Goal: Task Accomplishment & Management: Manage account settings

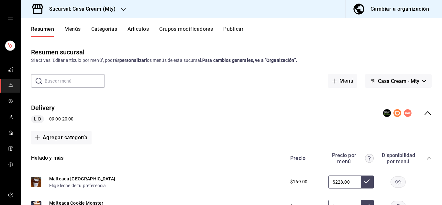
click at [120, 9] on div "Sucursal: Casa Cream (Mty)" at bounding box center [77, 9] width 103 height 18
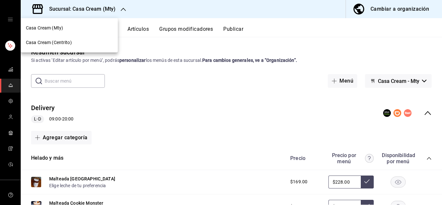
click at [58, 42] on span "Casa Cream (Centrito)" at bounding box center [49, 42] width 46 height 7
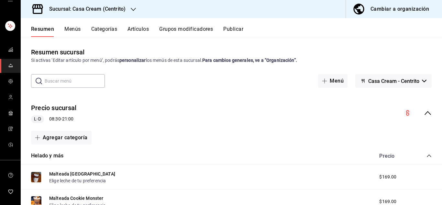
scroll to position [7, 0]
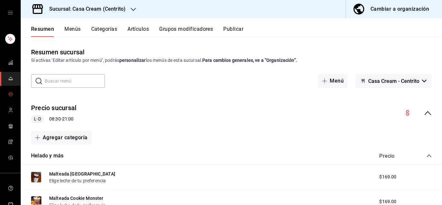
click at [10, 94] on circle "mailbox folders" at bounding box center [10, 94] width 1 height 1
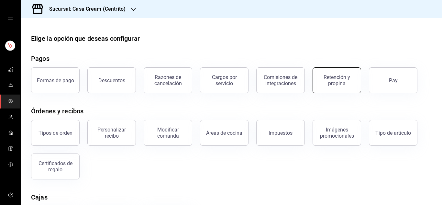
click at [345, 77] on div "Retención y propina" at bounding box center [337, 80] width 40 height 12
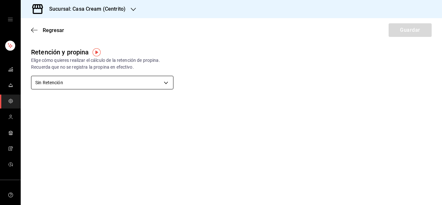
click at [162, 85] on body "Sucursal: Casa Cream (Centrito) Regresar Guardar Retención y propina Elige cómo…" at bounding box center [221, 102] width 442 height 205
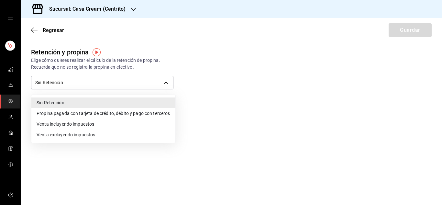
drag, startPoint x: 109, startPoint y: 115, endPoint x: 67, endPoint y: 100, distance: 44.3
click at [67, 100] on ul "Sin Retención Propina pagada con tarjeta de crédito, débito y pago con terceros…" at bounding box center [103, 119] width 144 height 48
click at [102, 81] on div at bounding box center [221, 102] width 442 height 205
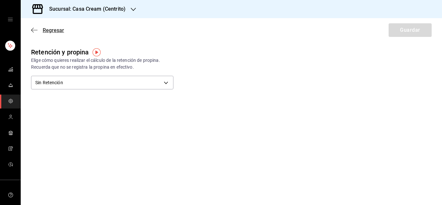
click at [35, 30] on icon "button" at bounding box center [34, 30] width 6 height 6
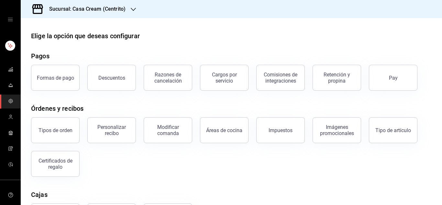
scroll to position [3, 0]
click at [8, 132] on icon "mailbox folders" at bounding box center [10, 131] width 4 height 1
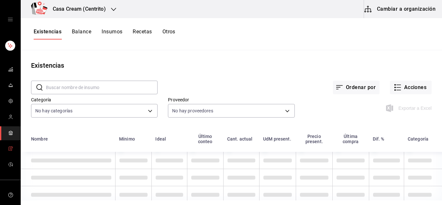
click at [9, 150] on icon "mailbox folders" at bounding box center [10, 149] width 3 height 4
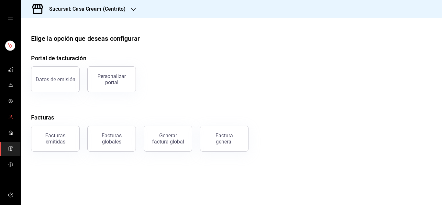
click at [10, 115] on circle "mailbox folders" at bounding box center [11, 116] width 2 height 2
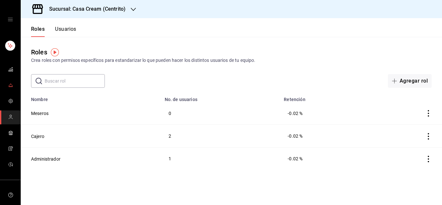
click at [8, 86] on icon "mailbox folders" at bounding box center [10, 85] width 5 height 5
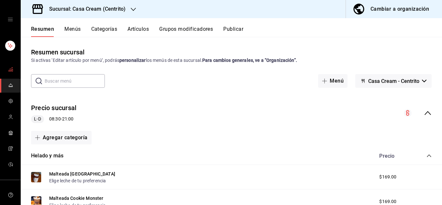
click at [8, 68] on icon "mailbox folders" at bounding box center [10, 69] width 5 height 5
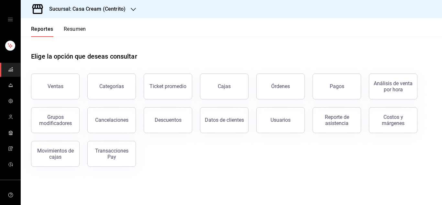
click at [10, 20] on icon "open drawer" at bounding box center [10, 19] width 5 height 5
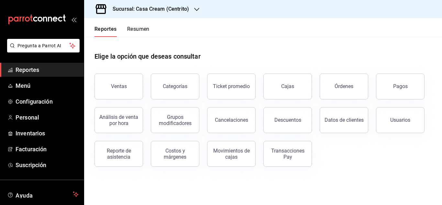
scroll to position [40, 0]
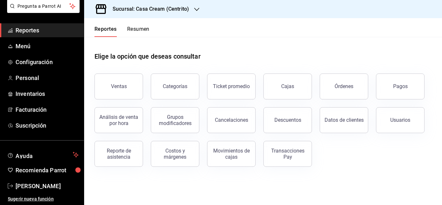
click at [134, 32] on button "Resumen" at bounding box center [138, 31] width 22 height 11
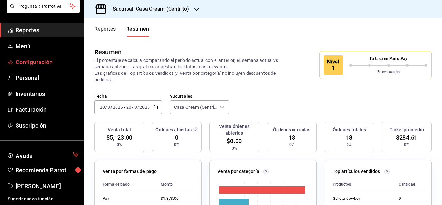
click at [24, 63] on span "Configuración" at bounding box center [47, 62] width 63 height 9
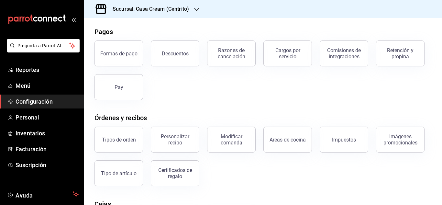
scroll to position [28, 0]
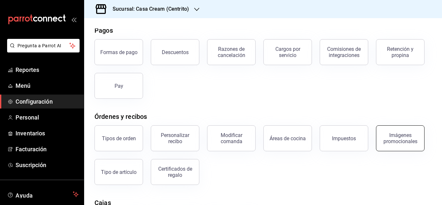
click at [399, 138] on div "Imágenes promocionales" at bounding box center [400, 138] width 40 height 12
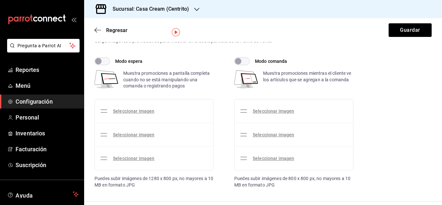
scroll to position [21, 0]
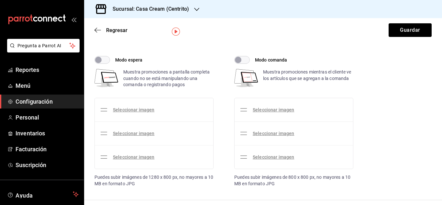
click at [246, 58] on input "Modo comanda" at bounding box center [238, 60] width 23 height 8
checkbox input "true"
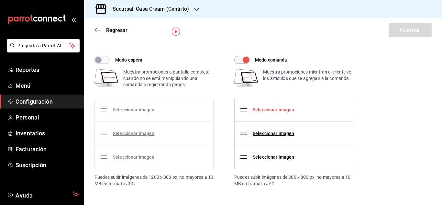
click at [269, 110] on link "Seleccionar imagen" at bounding box center [273, 109] width 41 height 5
click at [0, 0] on input "Seleccionar imagen" at bounding box center [0, 0] width 0 height 0
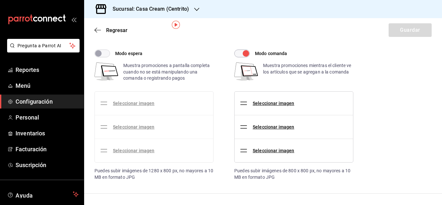
scroll to position [28, 0]
click at [167, 13] on h3 "Sucursal: Casa Cream (Centrito)" at bounding box center [149, 9] width 82 height 8
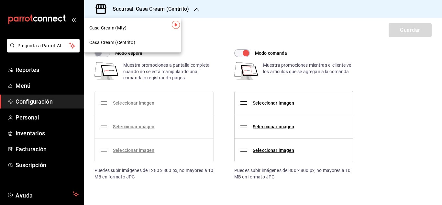
click at [107, 28] on span "Casa Cream (Mty)" at bounding box center [107, 28] width 37 height 7
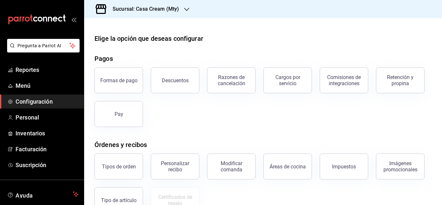
click at [36, 141] on ul "Reportes Menú Configuración Personal Inventarios Facturación Suscripción" at bounding box center [42, 117] width 84 height 109
click at [36, 143] on link "Facturación" at bounding box center [42, 149] width 84 height 14
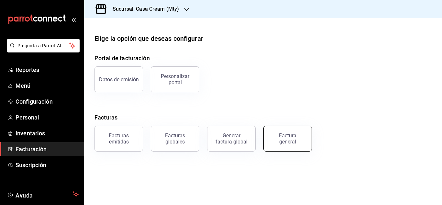
click at [290, 141] on div "Factura general" at bounding box center [288, 138] width 32 height 12
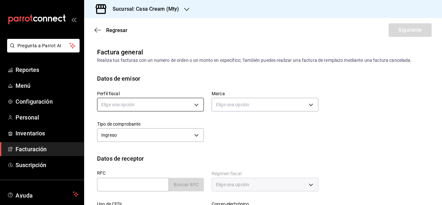
click at [123, 103] on body "Pregunta a Parrot AI Reportes Menú Configuración Personal Inventarios Facturaci…" at bounding box center [221, 102] width 442 height 205
click at [123, 106] on div at bounding box center [221, 102] width 442 height 205
click at [111, 102] on body "Pregunta a Parrot AI Reportes Menú Configuración Personal Inventarios Facturaci…" at bounding box center [221, 102] width 442 height 205
click at [130, 137] on li "ALEJANDRA HAMBLETON MANDIK" at bounding box center [149, 137] width 105 height 12
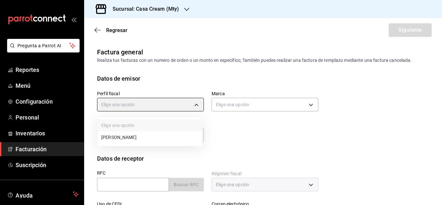
type input "64de7b2e-3866-4cbf-8769-9c64dc9f7a52"
type input "e701ff77-f42f-498f-96da-d699592783c2"
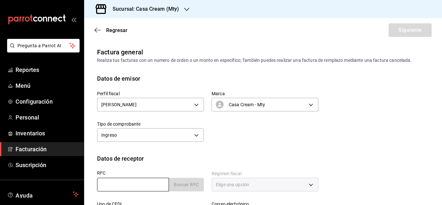
click at [134, 185] on input "text" at bounding box center [133, 185] width 72 height 14
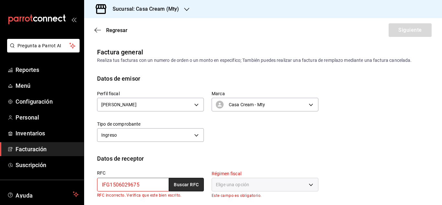
click at [194, 185] on button "Buscar RFC" at bounding box center [186, 185] width 35 height 14
click at [246, 179] on div "Elige una opción" at bounding box center [265, 185] width 107 height 14
click at [247, 184] on div "Elige una opción" at bounding box center [265, 185] width 107 height 14
click at [308, 186] on div "Elige una opción" at bounding box center [265, 185] width 107 height 14
click at [139, 184] on input "IFG1506029675" at bounding box center [133, 185] width 72 height 14
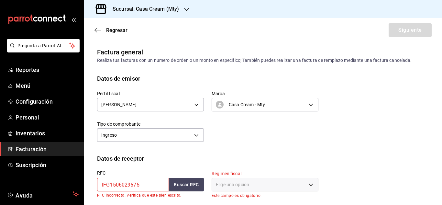
click at [120, 184] on input "IFG1506029675" at bounding box center [133, 185] width 72 height 14
drag, startPoint x: 144, startPoint y: 185, endPoint x: 123, endPoint y: 184, distance: 21.1
click at [123, 184] on input "IFG1506029675" at bounding box center [133, 185] width 72 height 14
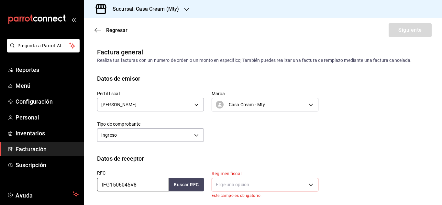
type input "IFG1506045V8"
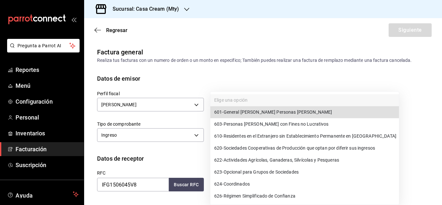
click at [233, 188] on body "Pregunta a Parrot AI Reportes Menú Configuración Personal Inventarios Facturaci…" at bounding box center [221, 102] width 442 height 205
click at [279, 111] on span "601 - General de Ley Personas Morales" at bounding box center [273, 112] width 118 height 7
type input "601"
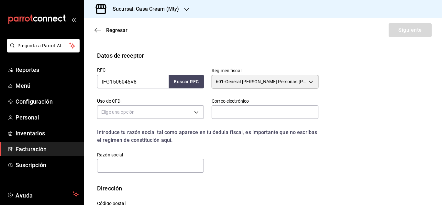
scroll to position [107, 0]
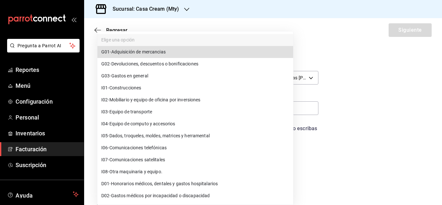
click at [189, 109] on body "Pregunta a Parrot AI Reportes Menú Configuración Personal Inventarios Facturaci…" at bounding box center [221, 102] width 442 height 205
click at [132, 75] on span "G03 - Gastos en general" at bounding box center [124, 76] width 47 height 7
type input "G03"
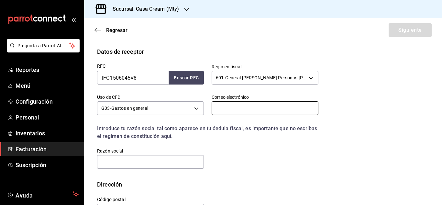
click at [239, 112] on input "text" at bounding box center [265, 108] width 107 height 14
type input "hsierra@ingenes.com"
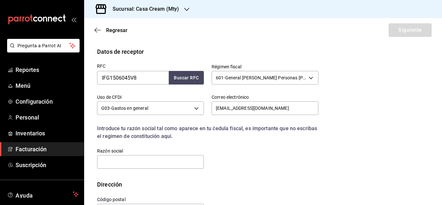
click at [121, 154] on div "Razón social" at bounding box center [150, 159] width 107 height 22
click at [110, 160] on input "text" at bounding box center [150, 162] width 107 height 14
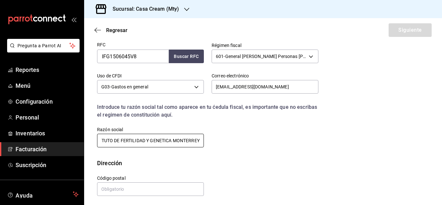
scroll to position [130, 0]
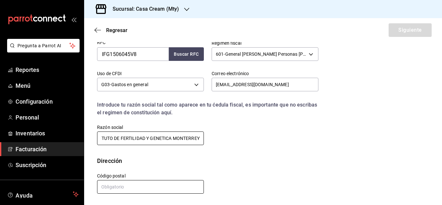
type input "INSTITUTO DE FERTILIDAD Y GENETICA MONTERREY"
click at [163, 191] on input "text" at bounding box center [150, 187] width 107 height 14
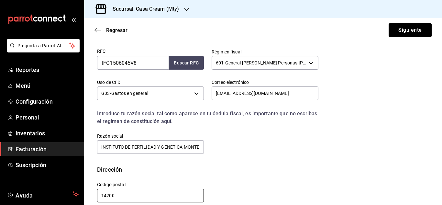
scroll to position [110, 0]
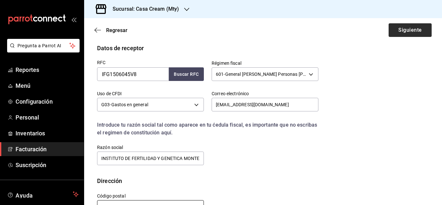
type input "14200"
click at [404, 31] on button "Siguiente" at bounding box center [410, 30] width 43 height 14
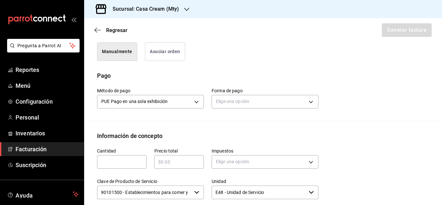
scroll to position [197, 0]
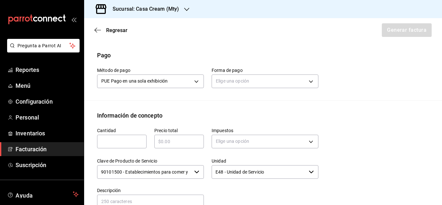
click at [260, 89] on div "Elige una opción" at bounding box center [265, 80] width 107 height 17
click at [259, 92] on body "Pregunta a Parrot AI Reportes Menú Configuración Personal Inventarios Facturaci…" at bounding box center [221, 102] width 442 height 205
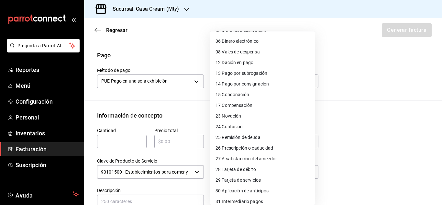
scroll to position [78, 0]
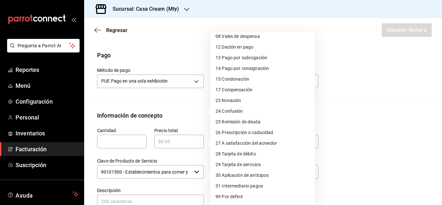
click at [234, 197] on span "99 Por definir" at bounding box center [230, 196] width 28 height 7
type input "99"
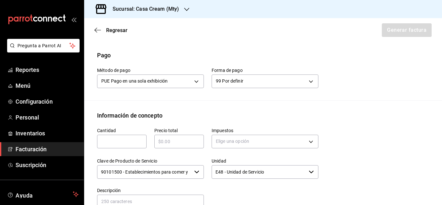
click at [110, 132] on label "Cantidad" at bounding box center [122, 130] width 50 height 5
click at [118, 145] on input "text" at bounding box center [122, 142] width 50 height 8
type input "1"
click at [183, 145] on input "text" at bounding box center [179, 142] width 50 height 8
type input "$1271.36"
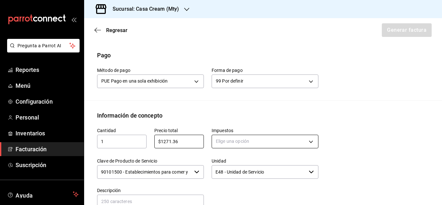
click at [239, 152] on body "Pregunta a Parrot AI Reportes Menú Configuración Personal Inventarios Facturaci…" at bounding box center [221, 102] width 442 height 205
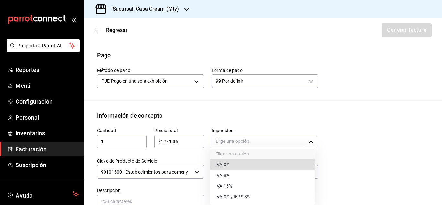
click at [228, 184] on span "IVA 16%" at bounding box center [224, 186] width 17 height 7
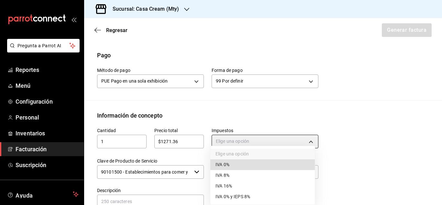
type input "IVA_16"
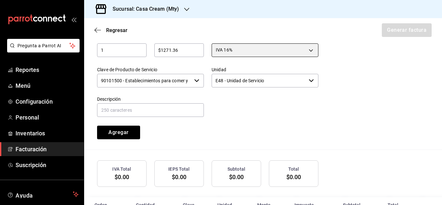
scroll to position [289, 0]
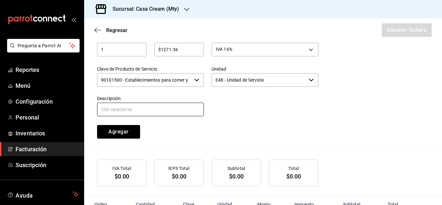
click at [172, 114] on input "text" at bounding box center [150, 110] width 107 height 14
type input "Consumo de alimentos"
click at [129, 139] on button "Agregar" at bounding box center [118, 132] width 43 height 14
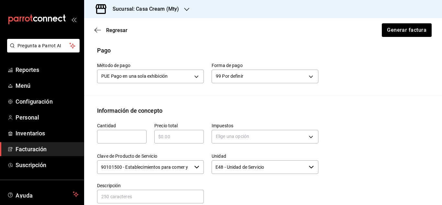
scroll to position [212, 0]
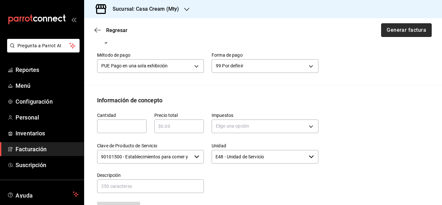
click at [401, 33] on button "Generar factura" at bounding box center [406, 30] width 51 height 14
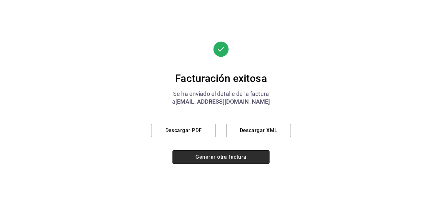
click at [215, 154] on button "Generar otra factura" at bounding box center [221, 157] width 97 height 14
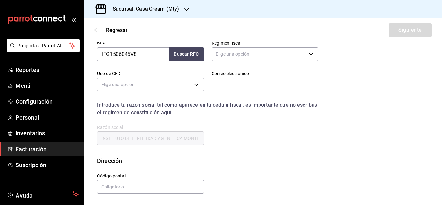
scroll to position [78, 0]
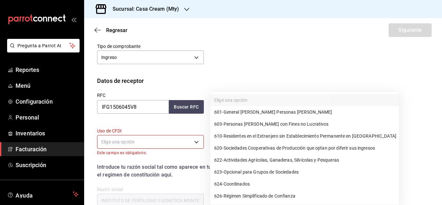
click at [239, 108] on body "Pregunta a Parrot AI Reportes Menú Configuración Personal Inventarios Facturaci…" at bounding box center [221, 102] width 442 height 205
click at [193, 102] on div at bounding box center [221, 102] width 442 height 205
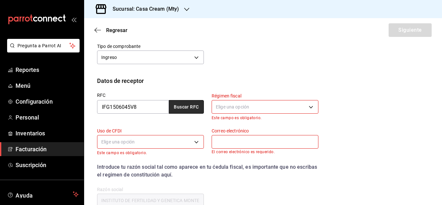
click at [186, 108] on button "Buscar RFC" at bounding box center [186, 107] width 35 height 14
type input "601"
type input "G03"
type input "hsierra@ingenes.com"
type input "14200"
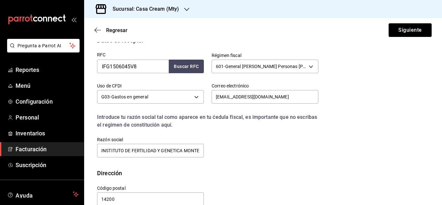
scroll to position [130, 0]
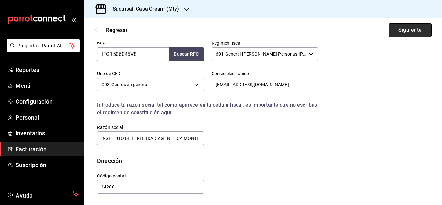
click at [410, 30] on button "Siguiente" at bounding box center [410, 30] width 43 height 14
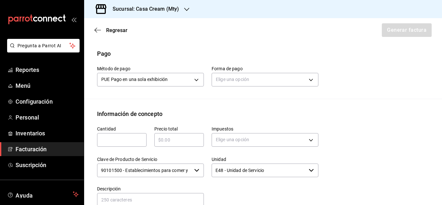
scroll to position [170, 0]
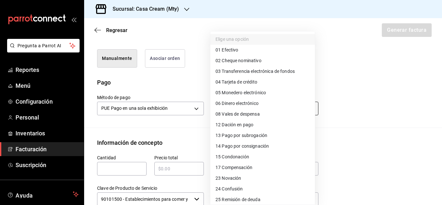
click at [223, 119] on body "Pregunta a Parrot AI Reportes Menú Configuración Personal Inventarios Facturaci…" at bounding box center [221, 102] width 442 height 205
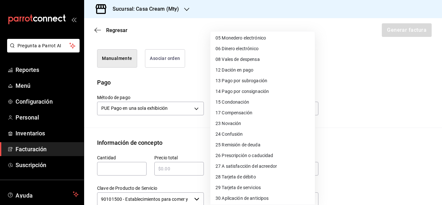
scroll to position [78, 0]
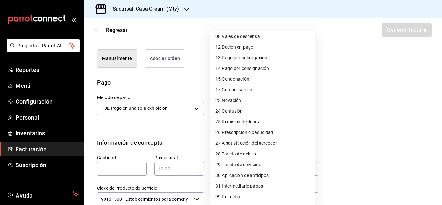
click at [225, 195] on span "99 Por definir" at bounding box center [230, 196] width 28 height 7
type input "99"
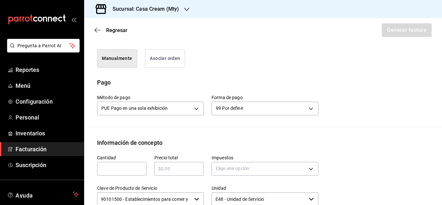
click at [117, 173] on input "text" at bounding box center [122, 169] width 50 height 8
type input "4"
type input "1"
click at [167, 173] on input "text" at bounding box center [179, 169] width 50 height 8
type input "$484"
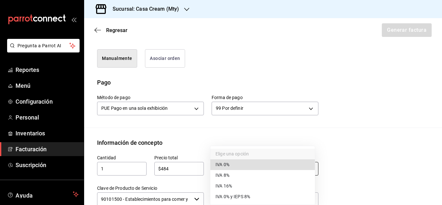
click at [213, 180] on body "Pregunta a Parrot AI Reportes Menú Configuración Personal Inventarios Facturaci…" at bounding box center [221, 102] width 442 height 205
click at [240, 189] on li "IVA 16%" at bounding box center [262, 186] width 105 height 11
type input "IVA_16"
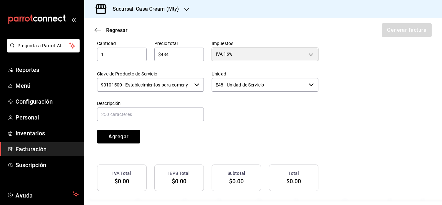
scroll to position [285, 0]
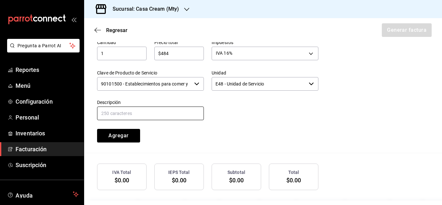
click at [150, 120] on input "text" at bounding box center [150, 114] width 107 height 14
type input "Consumo de alimentos"
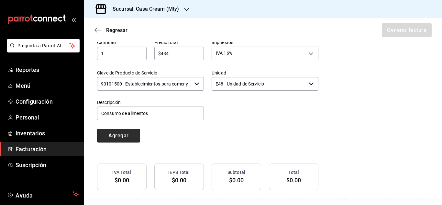
click at [127, 142] on button "Agregar" at bounding box center [118, 136] width 43 height 14
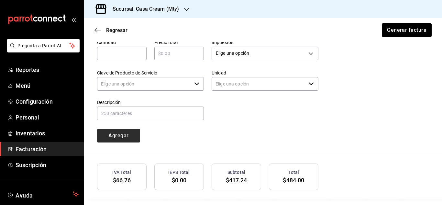
type input "90101500 - Establecimientos para comer y beber"
type input "E48 - Unidad de Servicio"
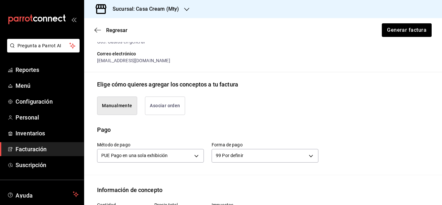
scroll to position [0, 0]
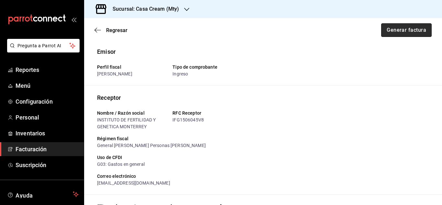
click at [399, 26] on button "Generar factura" at bounding box center [406, 30] width 51 height 14
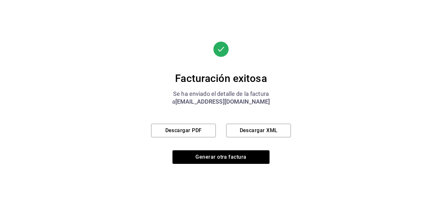
click at [318, 105] on div "Facturación exitosa Se ha enviado el detalle de la factura a hsierra@ingenes.co…" at bounding box center [221, 102] width 442 height 205
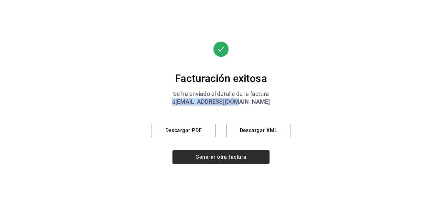
drag, startPoint x: 330, startPoint y: 95, endPoint x: 239, endPoint y: 155, distance: 109.2
click at [239, 155] on div "Facturación exitosa Se ha enviado el detalle de la factura a hsierra@ingenes.co…" at bounding box center [221, 102] width 442 height 205
click at [205, 163] on button "Generar otra factura" at bounding box center [221, 157] width 97 height 14
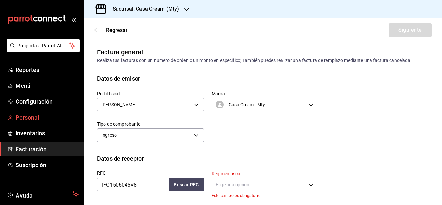
click at [38, 115] on span "Personal" at bounding box center [47, 117] width 63 height 9
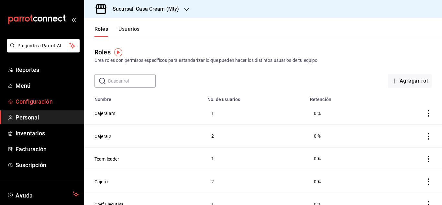
click at [33, 103] on span "Configuración" at bounding box center [47, 101] width 63 height 9
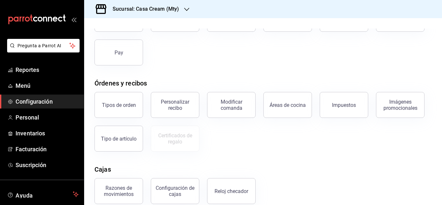
scroll to position [62, 0]
click at [182, 104] on div "Personalizar recibo" at bounding box center [175, 104] width 40 height 12
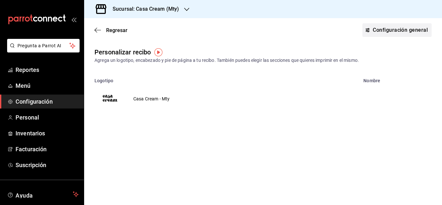
click at [392, 32] on link "Configuración general" at bounding box center [397, 30] width 69 height 14
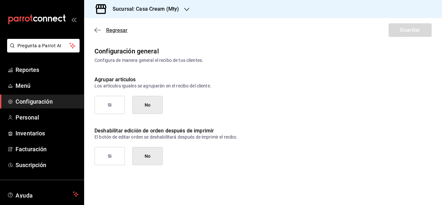
click at [97, 28] on icon "button" at bounding box center [98, 30] width 6 height 6
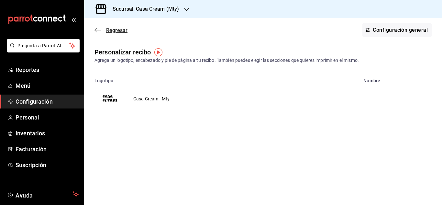
click at [96, 30] on icon "button" at bounding box center [98, 30] width 6 height 6
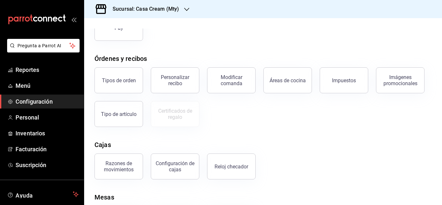
scroll to position [74, 0]
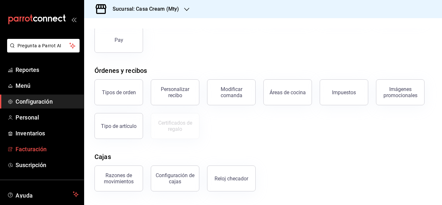
click at [24, 149] on span "Facturación" at bounding box center [47, 149] width 63 height 9
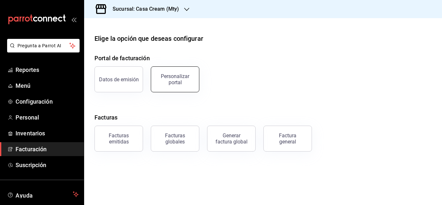
click at [181, 79] on div "Personalizar portal" at bounding box center [175, 79] width 40 height 12
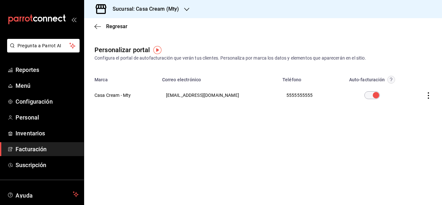
click at [431, 94] on icon "button" at bounding box center [428, 95] width 6 height 6
click at [391, 86] on span "Editar" at bounding box center [386, 87] width 22 height 6
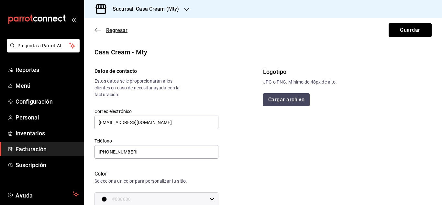
click at [106, 29] on span "Regresar" at bounding box center [116, 30] width 21 height 6
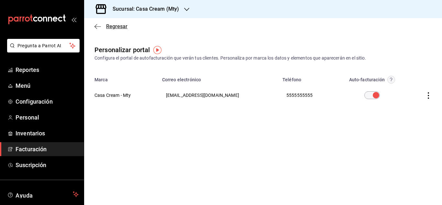
click at [96, 27] on icon "button" at bounding box center [98, 27] width 6 height 6
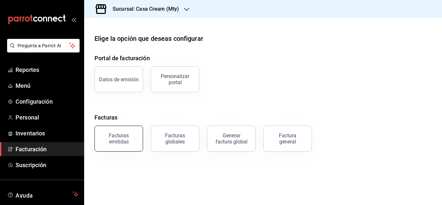
click at [124, 145] on button "Facturas emitidas" at bounding box center [119, 139] width 49 height 26
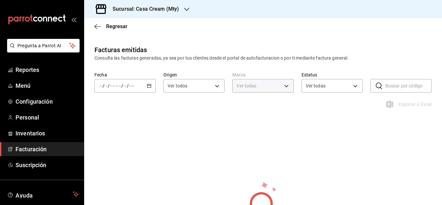
type input "e701ff77-f42f-498f-96da-d699592783c2"
click at [93, 28] on div "Regresar" at bounding box center [263, 26] width 358 height 17
click at [97, 28] on icon "button" at bounding box center [98, 27] width 6 height 6
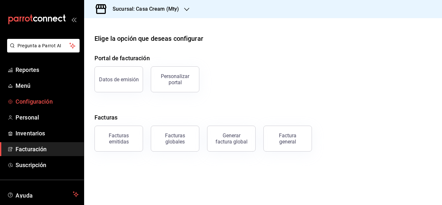
click at [45, 101] on span "Configuración" at bounding box center [47, 101] width 63 height 9
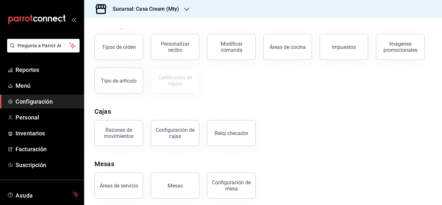
scroll to position [123, 0]
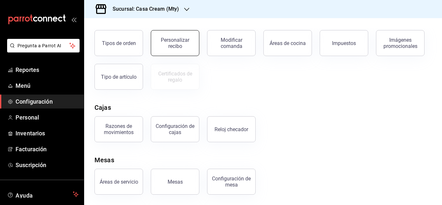
click at [178, 42] on div "Personalizar recibo" at bounding box center [175, 43] width 40 height 12
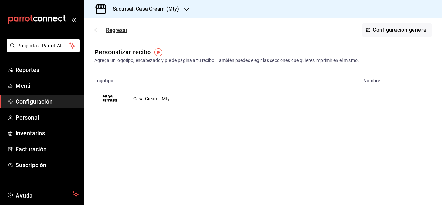
click at [98, 29] on icon "button" at bounding box center [98, 30] width 6 height 6
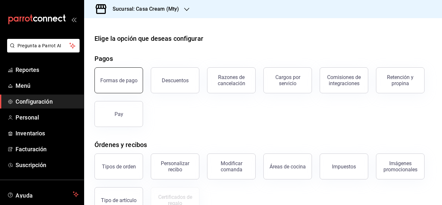
click at [112, 79] on div "Formas de pago" at bounding box center [118, 80] width 37 height 6
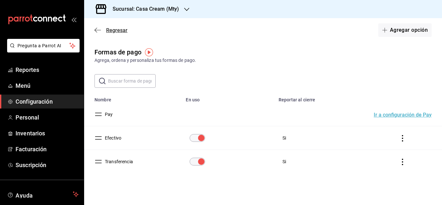
click at [96, 30] on icon "button" at bounding box center [98, 30] width 6 height 6
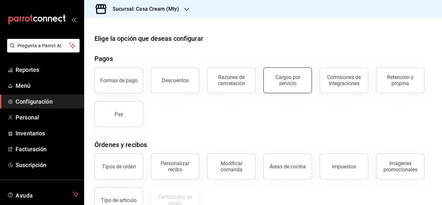
click at [301, 79] on div "Cargos por servicio" at bounding box center [288, 80] width 40 height 12
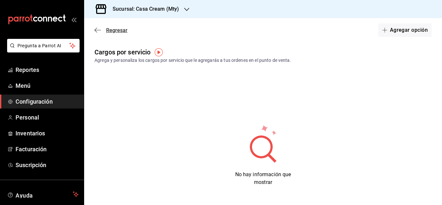
click at [98, 28] on icon "button" at bounding box center [98, 30] width 6 height 6
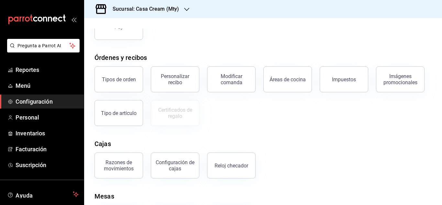
scroll to position [88, 0]
click at [222, 90] on button "Modificar comanda" at bounding box center [231, 79] width 49 height 26
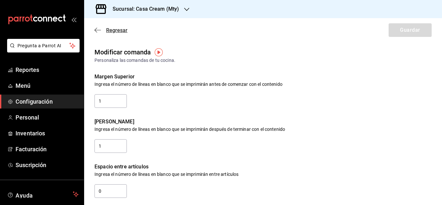
click at [96, 27] on span "Regresar" at bounding box center [111, 30] width 33 height 6
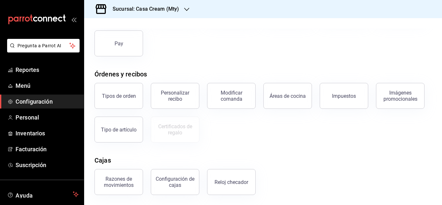
scroll to position [71, 0]
click at [22, 71] on span "Reportes" at bounding box center [47, 69] width 63 height 9
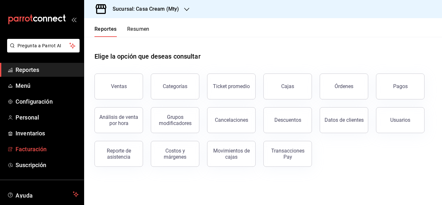
click at [30, 148] on span "Facturación" at bounding box center [47, 149] width 63 height 9
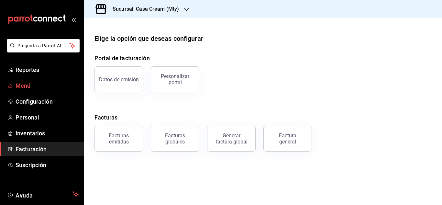
click at [22, 84] on span "Menú" at bounding box center [47, 85] width 63 height 9
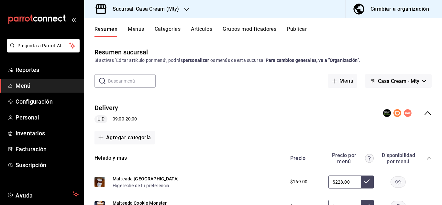
click at [380, 12] on div "Cambiar a organización" at bounding box center [400, 9] width 59 height 9
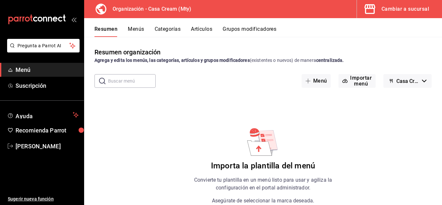
click at [406, 8] on div "Cambiar a sucursal" at bounding box center [406, 9] width 48 height 9
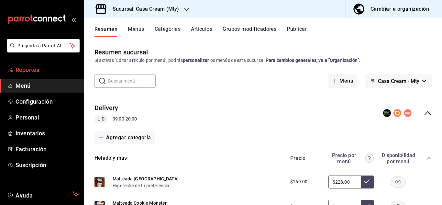
click at [23, 70] on span "Reportes" at bounding box center [47, 69] width 63 height 9
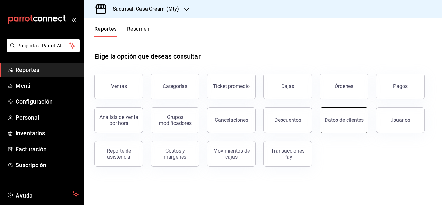
click at [334, 121] on div "Datos de clientes" at bounding box center [344, 120] width 39 height 6
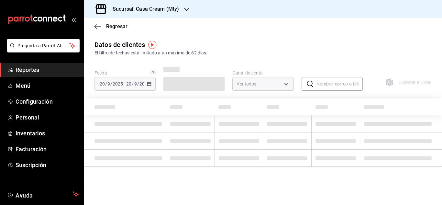
type input "PARROT,DIDI_FOOD,ONLINE"
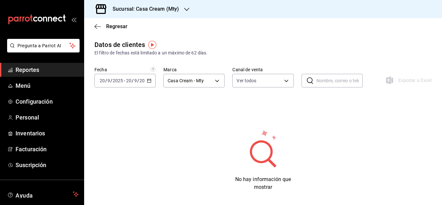
click at [334, 121] on div "Datos de clientes El filtro de fechas está limitado a un máximo de 62 días. Fec…" at bounding box center [263, 115] width 358 height 151
click at [100, 24] on icon "button" at bounding box center [98, 27] width 6 height 6
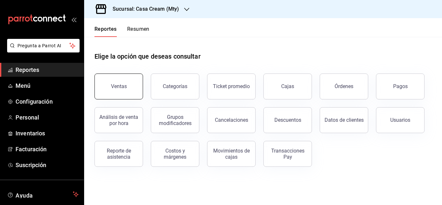
click at [112, 90] on button "Ventas" at bounding box center [119, 87] width 49 height 26
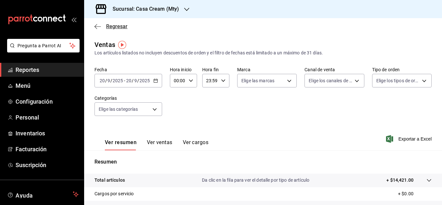
click at [96, 24] on icon "button" at bounding box center [98, 27] width 6 height 6
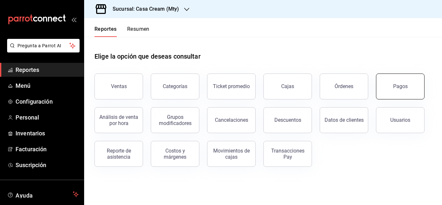
click at [396, 89] on div "Pagos" at bounding box center [400, 86] width 15 height 6
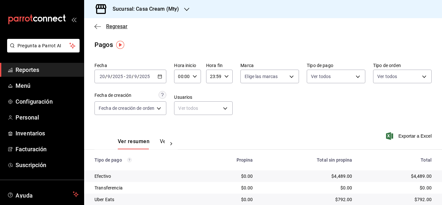
click at [98, 26] on icon "button" at bounding box center [98, 27] width 6 height 6
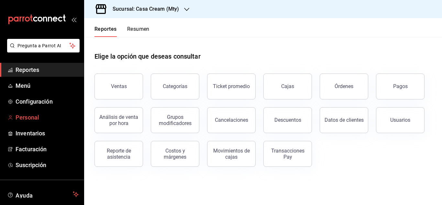
click at [25, 111] on link "Personal" at bounding box center [42, 117] width 84 height 14
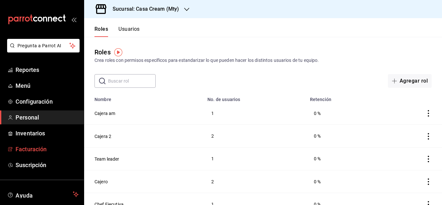
click at [35, 149] on span "Facturación" at bounding box center [47, 149] width 63 height 9
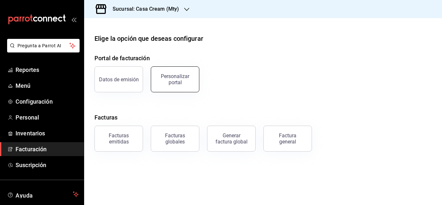
click at [173, 84] on div "Personalizar portal" at bounding box center [175, 79] width 40 height 12
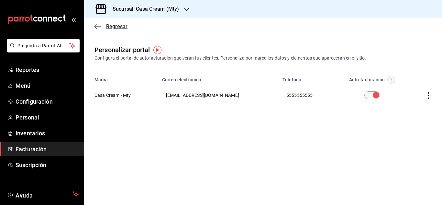
click at [97, 25] on icon "button" at bounding box center [98, 27] width 6 height 6
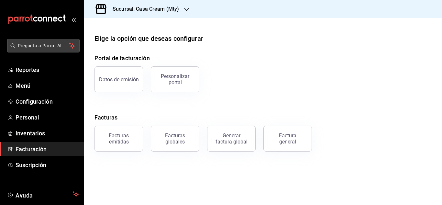
click at [33, 46] on span "Pregunta a Parrot AI" at bounding box center [43, 45] width 51 height 7
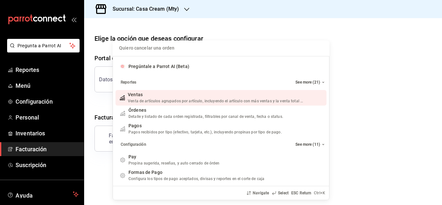
click at [33, 46] on div "Quiero cancelar una orden Pregúntale a Parrot AI (Beta) Reportes See more (21) …" at bounding box center [221, 102] width 442 height 205
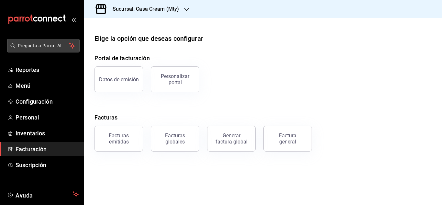
click at [44, 46] on span "Pregunta a Parrot AI" at bounding box center [43, 45] width 51 height 7
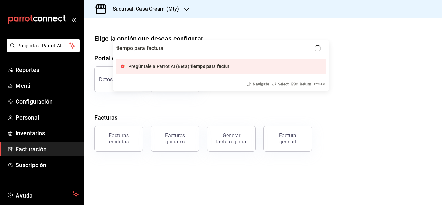
type input "tiempo para facturar"
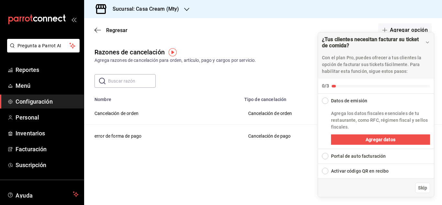
click at [327, 157] on div "Expand Checklist" at bounding box center [325, 156] width 6 height 6
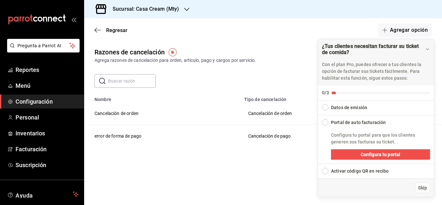
click at [327, 121] on div "Collapse Checklist" at bounding box center [325, 122] width 6 height 6
click at [374, 154] on span "Configura tu portal" at bounding box center [381, 154] width 40 height 7
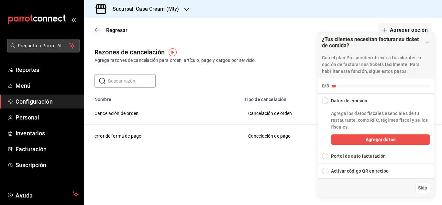
click at [29, 45] on span "Pregunta a Parrot AI" at bounding box center [43, 45] width 51 height 7
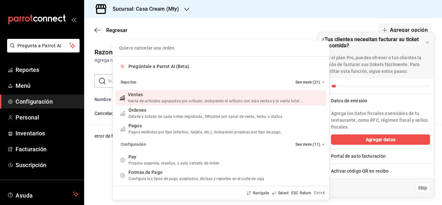
click at [32, 147] on div "Quiero cancelar una orden Pregúntale a Parrot AI (Beta) Reportes See more (21) …" at bounding box center [221, 102] width 442 height 205
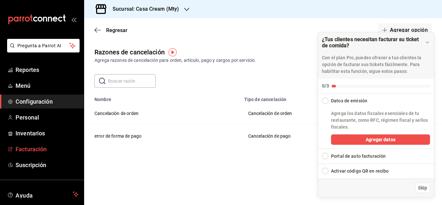
click at [34, 149] on span "Facturación" at bounding box center [47, 149] width 63 height 9
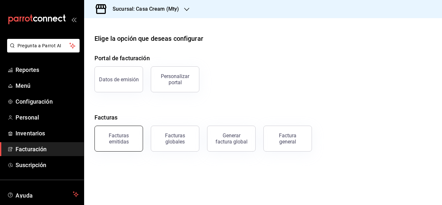
click at [111, 141] on div "Facturas emitidas" at bounding box center [119, 138] width 40 height 12
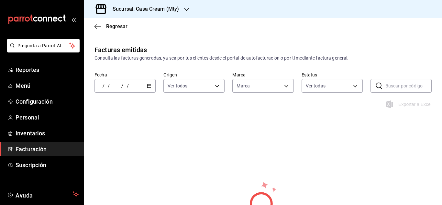
type input "e701ff77-f42f-498f-96da-d699592783c2"
click at [109, 26] on span "Regresar" at bounding box center [116, 26] width 21 height 6
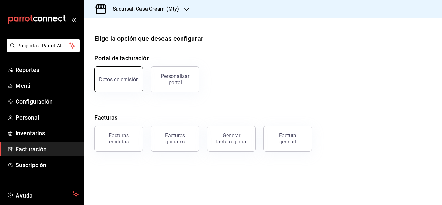
click at [110, 73] on button "Datos de emisión" at bounding box center [119, 79] width 49 height 26
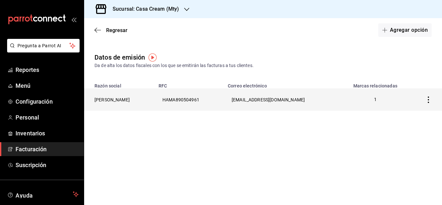
click at [430, 99] on icon "button" at bounding box center [428, 99] width 6 height 6
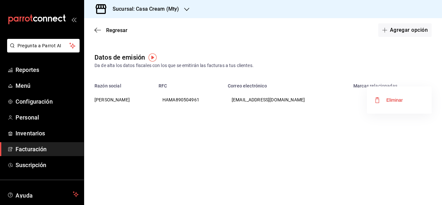
click at [298, 96] on div at bounding box center [221, 102] width 442 height 205
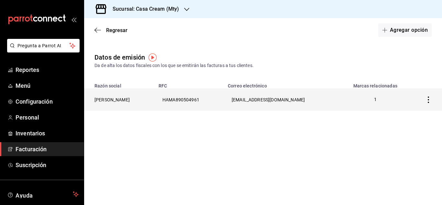
click at [127, 100] on th "ALEJANDRA HAMBLETON MANDIK" at bounding box center [119, 99] width 71 height 22
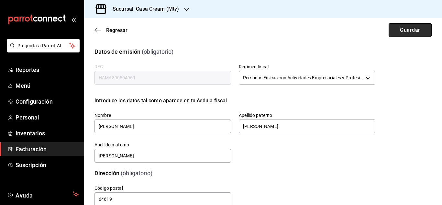
click at [390, 29] on button "Guardar" at bounding box center [410, 30] width 43 height 14
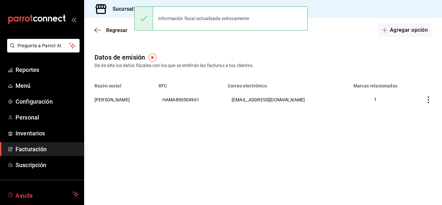
click at [29, 196] on span "Ayuda" at bounding box center [43, 194] width 55 height 8
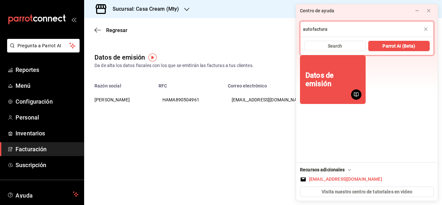
type input "autofactura"
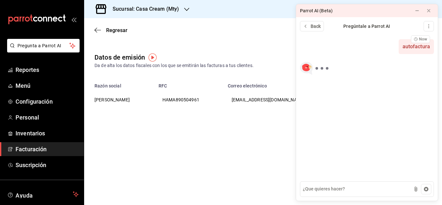
click at [353, 48] on div "autofactura Now" at bounding box center [367, 46] width 134 height 15
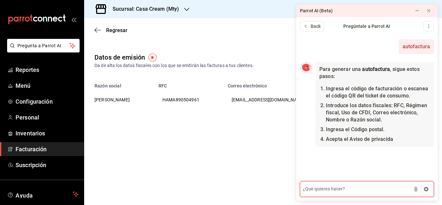
click at [323, 189] on textarea at bounding box center [367, 189] width 134 height 16
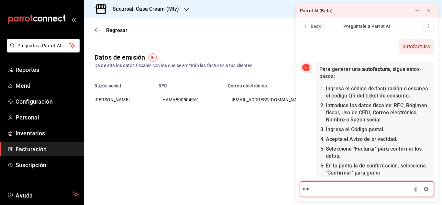
type textarea "o"
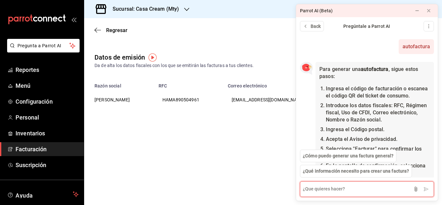
scroll to position [65, 0]
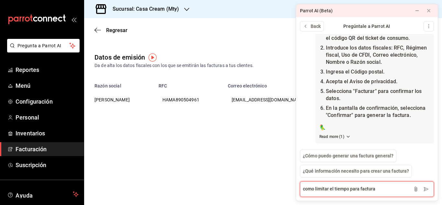
type textarea "como limitar el tiempo para facturar"
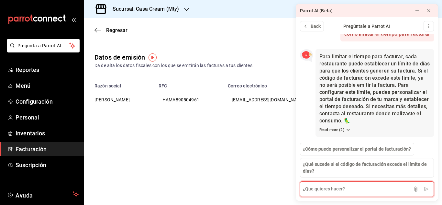
scroll to position [197, 0]
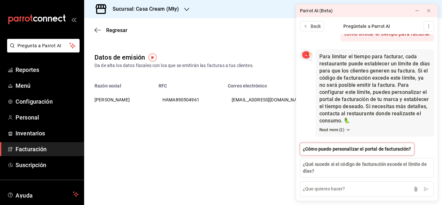
click at [335, 151] on span "¿Cómo puedo personalizar el portal de facturación?" at bounding box center [357, 149] width 108 height 7
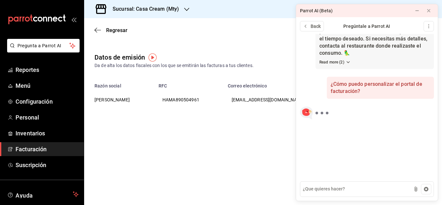
scroll to position [264, 0]
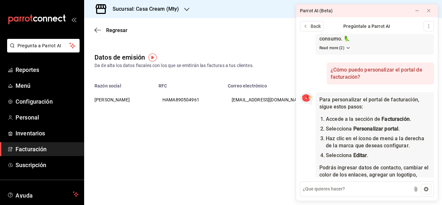
click at [25, 147] on span "Facturación" at bounding box center [47, 149] width 63 height 9
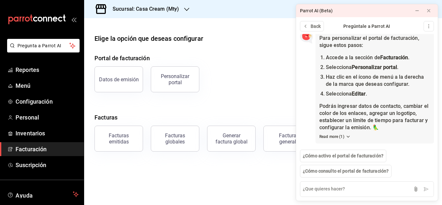
scroll to position [340, 0]
click at [189, 83] on div "Personalizar portal" at bounding box center [175, 79] width 40 height 12
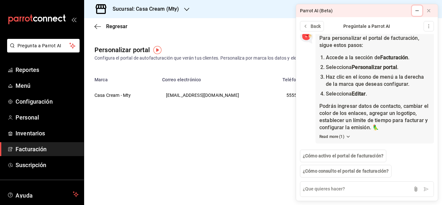
click at [414, 11] on button at bounding box center [417, 11] width 10 height 10
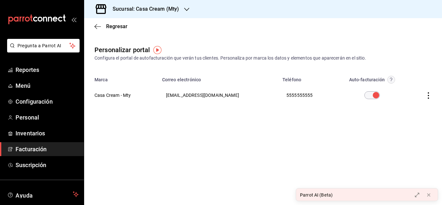
click at [427, 96] on icon "button" at bounding box center [428, 95] width 6 height 6
click at [394, 86] on span "Editar" at bounding box center [386, 87] width 22 height 6
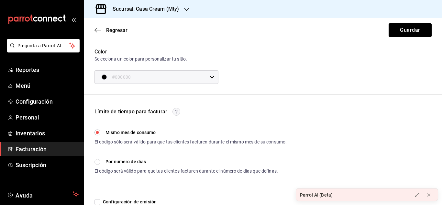
scroll to position [126, 0]
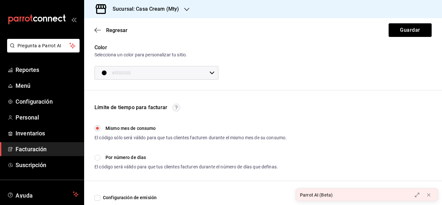
click at [98, 159] on input "Por número de días" at bounding box center [98, 158] width 6 height 6
radio input "true"
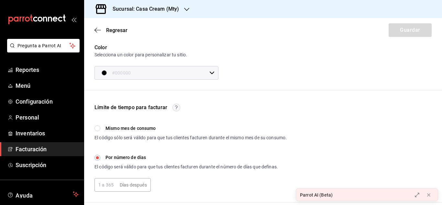
click at [113, 187] on input "text" at bounding box center [106, 184] width 23 height 13
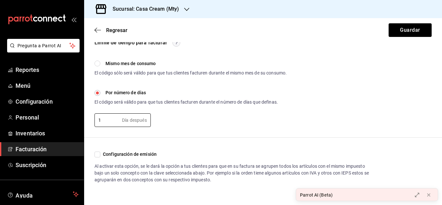
scroll to position [198, 0]
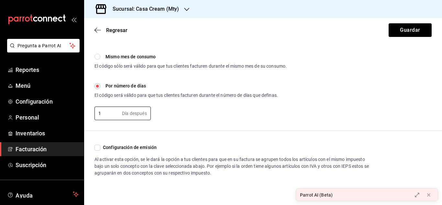
type input "1"
click at [98, 147] on input "Configuración de emisión" at bounding box center [98, 148] width 6 height 6
checkbox input "true"
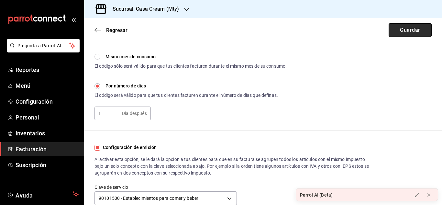
click at [405, 31] on button "Guardar" at bounding box center [410, 30] width 43 height 14
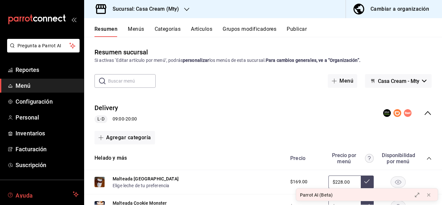
click at [39, 199] on button "Ayuda" at bounding box center [42, 194] width 84 height 13
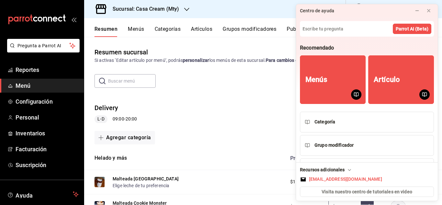
click at [306, 46] on div "Recomendado" at bounding box center [317, 47] width 34 height 7
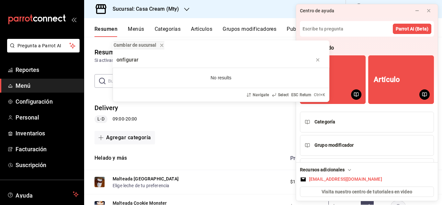
click at [119, 61] on input "onfigurar" at bounding box center [221, 60] width 209 height 16
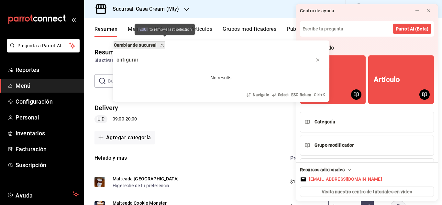
type input "onfigurar"
click at [164, 46] on icon "remove-block-cambiar-de sucursal" at bounding box center [162, 45] width 3 height 3
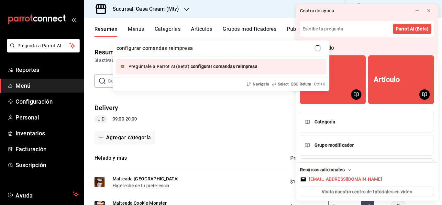
type input "configurar comandas reimpresas"
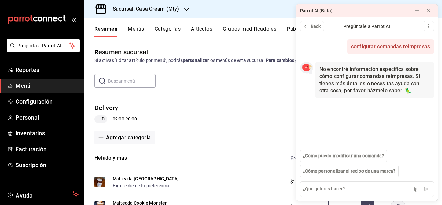
click at [162, 10] on h3 "Sucursal: Casa Cream (Mty)" at bounding box center [144, 9] width 72 height 8
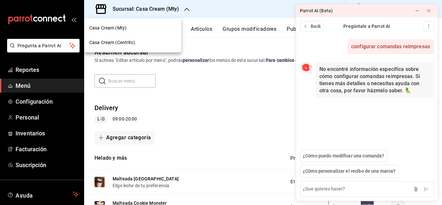
click at [116, 40] on span "Casa Cream (Centrito)" at bounding box center [112, 42] width 46 height 7
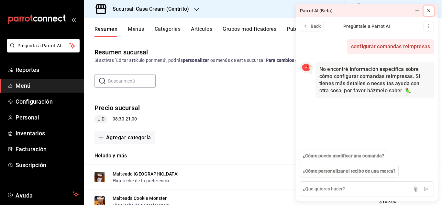
click at [428, 10] on icon at bounding box center [428, 10] width 5 height 5
